Goal: Task Accomplishment & Management: Use online tool/utility

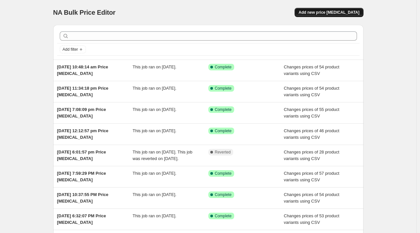
click at [326, 12] on span "Add new price [MEDICAL_DATA]" at bounding box center [329, 12] width 61 height 5
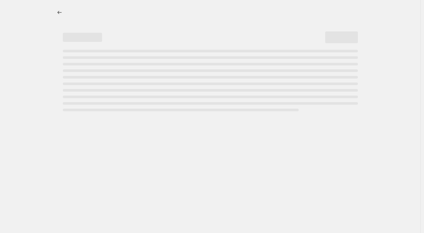
select select "percentage"
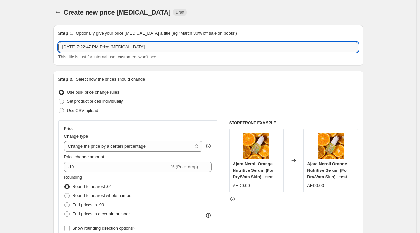
click at [96, 48] on input "[DATE] 7:22:47 PM Price [MEDICAL_DATA]" at bounding box center [209, 47] width 300 height 10
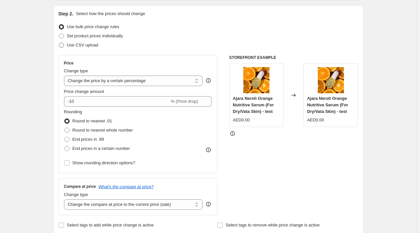
type input "Budday sale"
click at [73, 47] on span "Use CSV upload" at bounding box center [82, 44] width 31 height 5
click at [59, 43] on input "Use CSV upload" at bounding box center [59, 42] width 0 height 0
radio input "true"
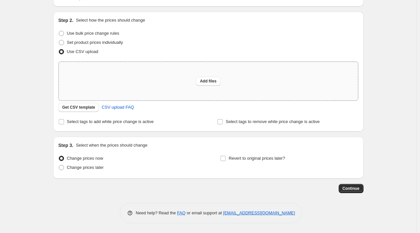
click at [144, 84] on div "Add files" at bounding box center [208, 81] width 299 height 39
type input "C:\fakepath\Final pricing Birthday Sale.xlsx"
click at [217, 82] on span "Add files" at bounding box center [208, 80] width 17 height 5
type input "C:\fakepath\Final pricing Birthday Sale.xlsx"
click at [208, 79] on span "Add files" at bounding box center [208, 80] width 17 height 5
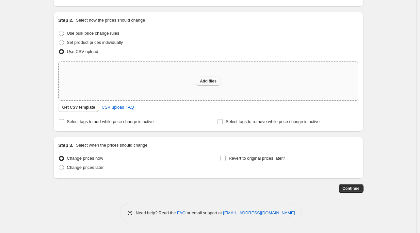
type input "C:\fakepath\Final pricing Birthday Sale1.csv"
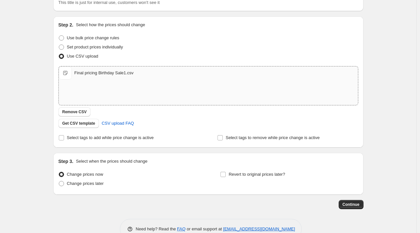
scroll to position [70, 0]
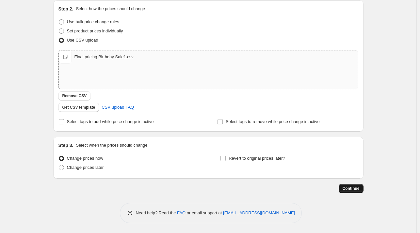
click at [345, 187] on span "Continue" at bounding box center [351, 188] width 17 height 5
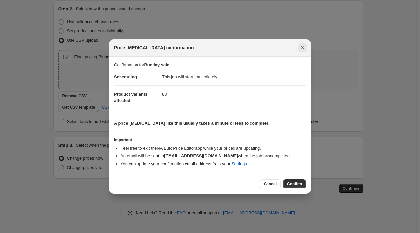
click at [305, 51] on button "Close" at bounding box center [302, 47] width 9 height 9
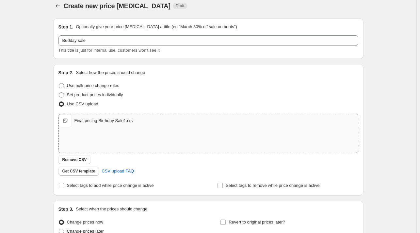
scroll to position [0, 0]
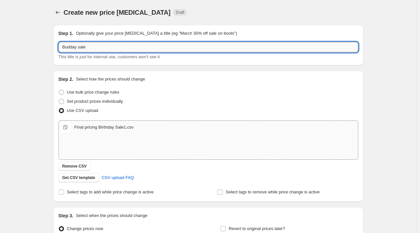
click at [76, 47] on input "Budday sale" at bounding box center [209, 47] width 300 height 10
drag, startPoint x: 71, startPoint y: 46, endPoint x: 67, endPoint y: 46, distance: 3.6
click at [67, 46] on input "Budday sale" at bounding box center [209, 47] width 300 height 10
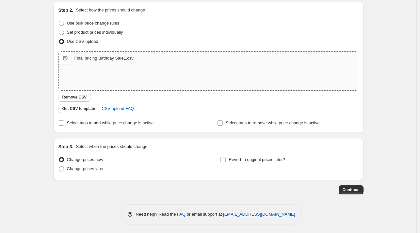
scroll to position [70, 0]
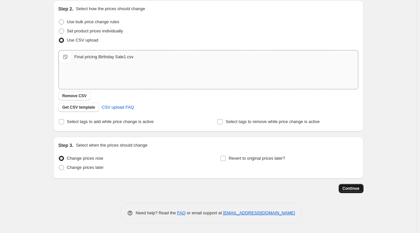
type input "Bday sale"
click at [349, 187] on span "Continue" at bounding box center [351, 188] width 17 height 5
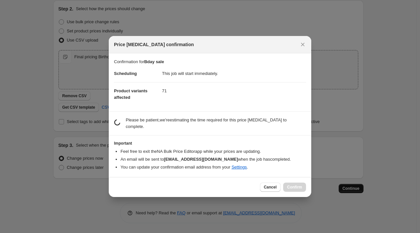
scroll to position [0, 0]
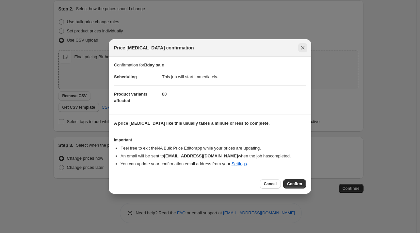
click at [302, 46] on icon "Close" at bounding box center [303, 47] width 7 height 7
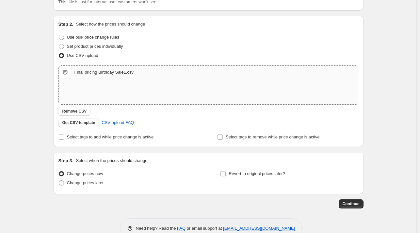
scroll to position [70, 0]
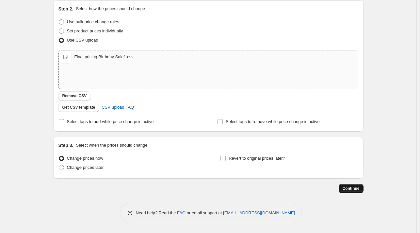
click at [347, 186] on span "Continue" at bounding box center [351, 188] width 17 height 5
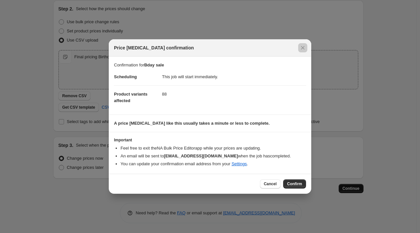
click at [347, 186] on div at bounding box center [210, 116] width 420 height 233
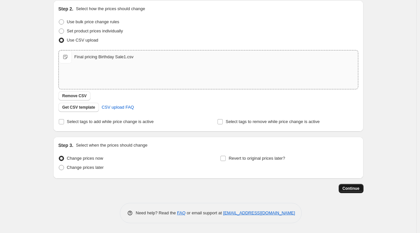
click at [357, 192] on button "Continue" at bounding box center [351, 188] width 25 height 9
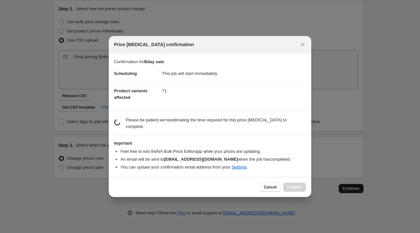
scroll to position [0, 0]
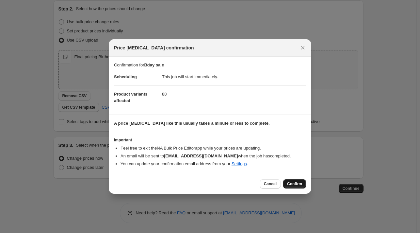
click at [295, 184] on span "Confirm" at bounding box center [294, 183] width 15 height 5
